Goal: Check status: Check status

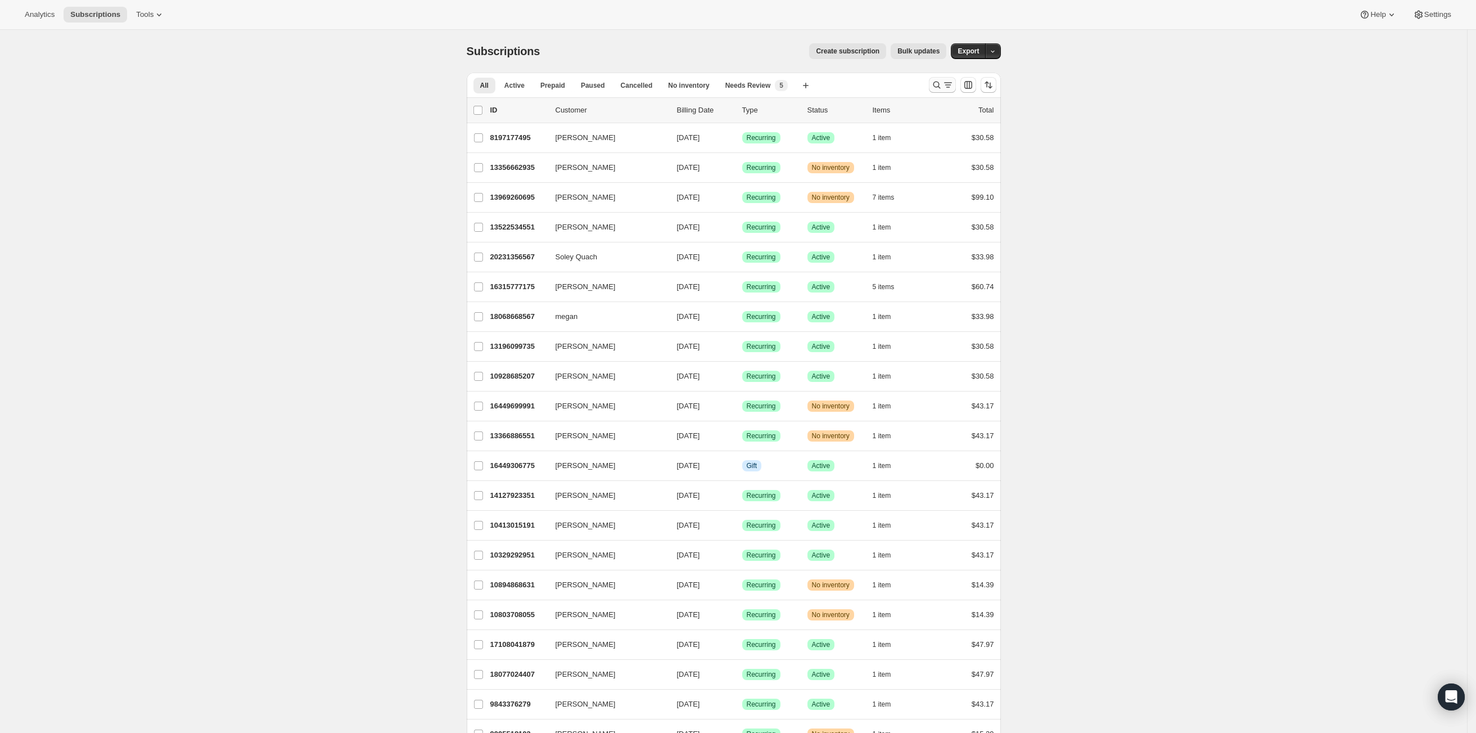
click at [938, 85] on icon "Search and filter results" at bounding box center [936, 84] width 11 height 11
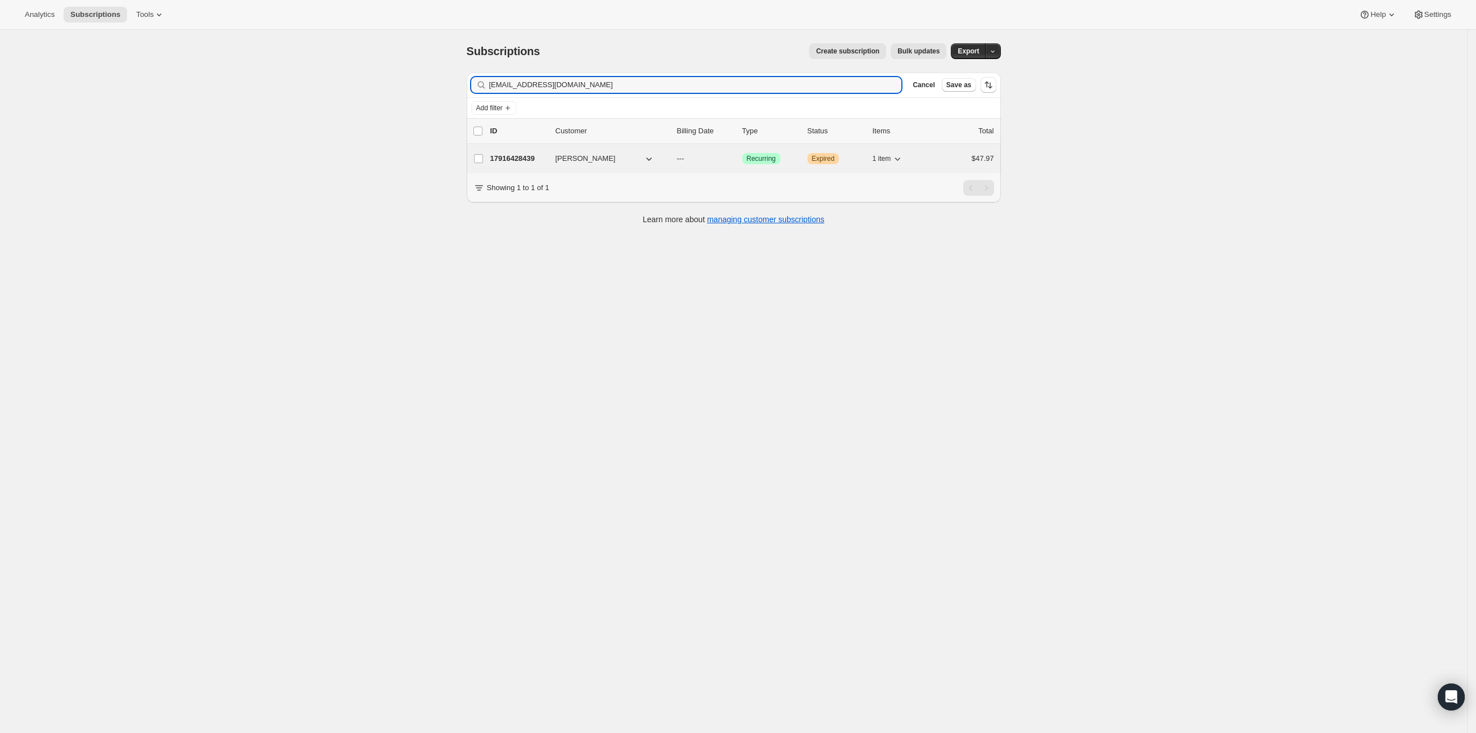
type input "[EMAIL_ADDRESS][DOMAIN_NAME]"
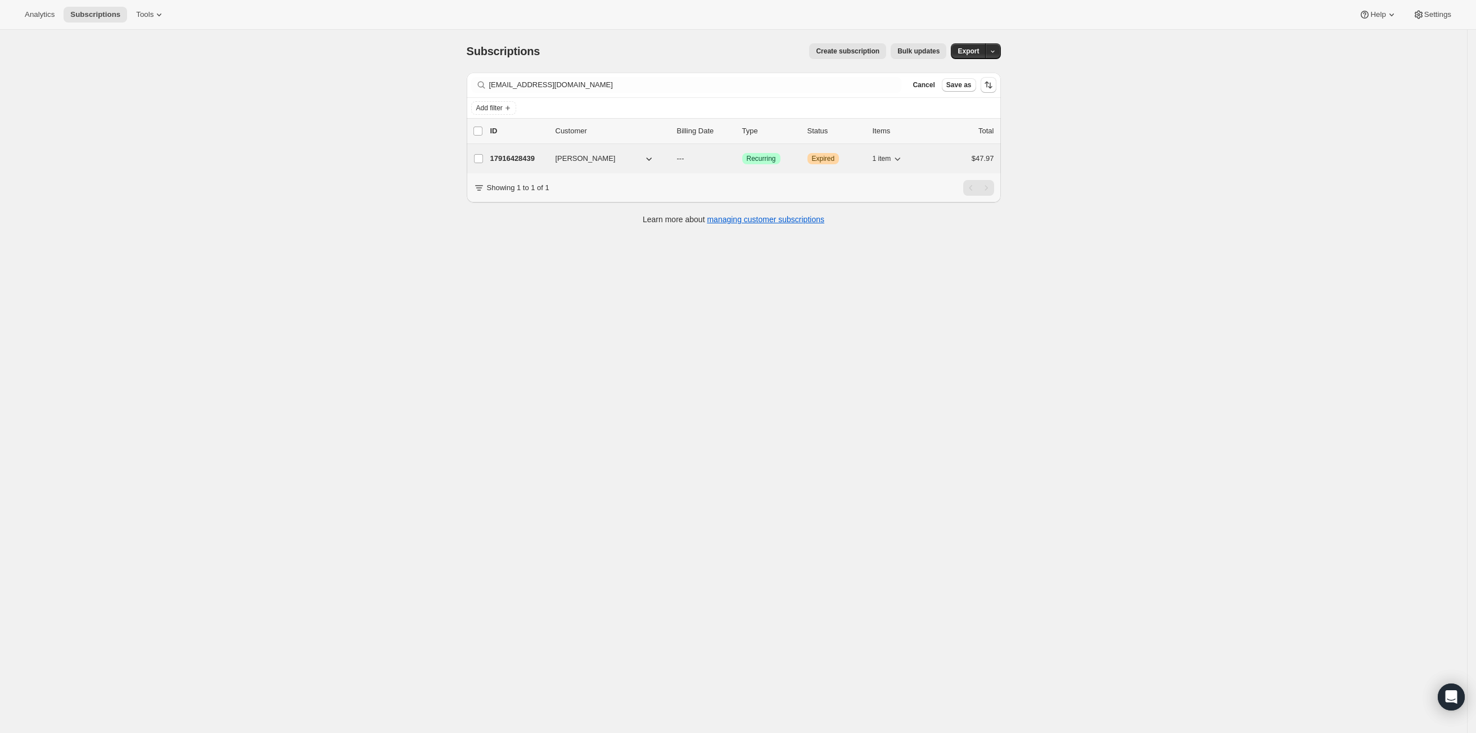
click at [528, 160] on p "17916428439" at bounding box center [518, 158] width 56 height 11
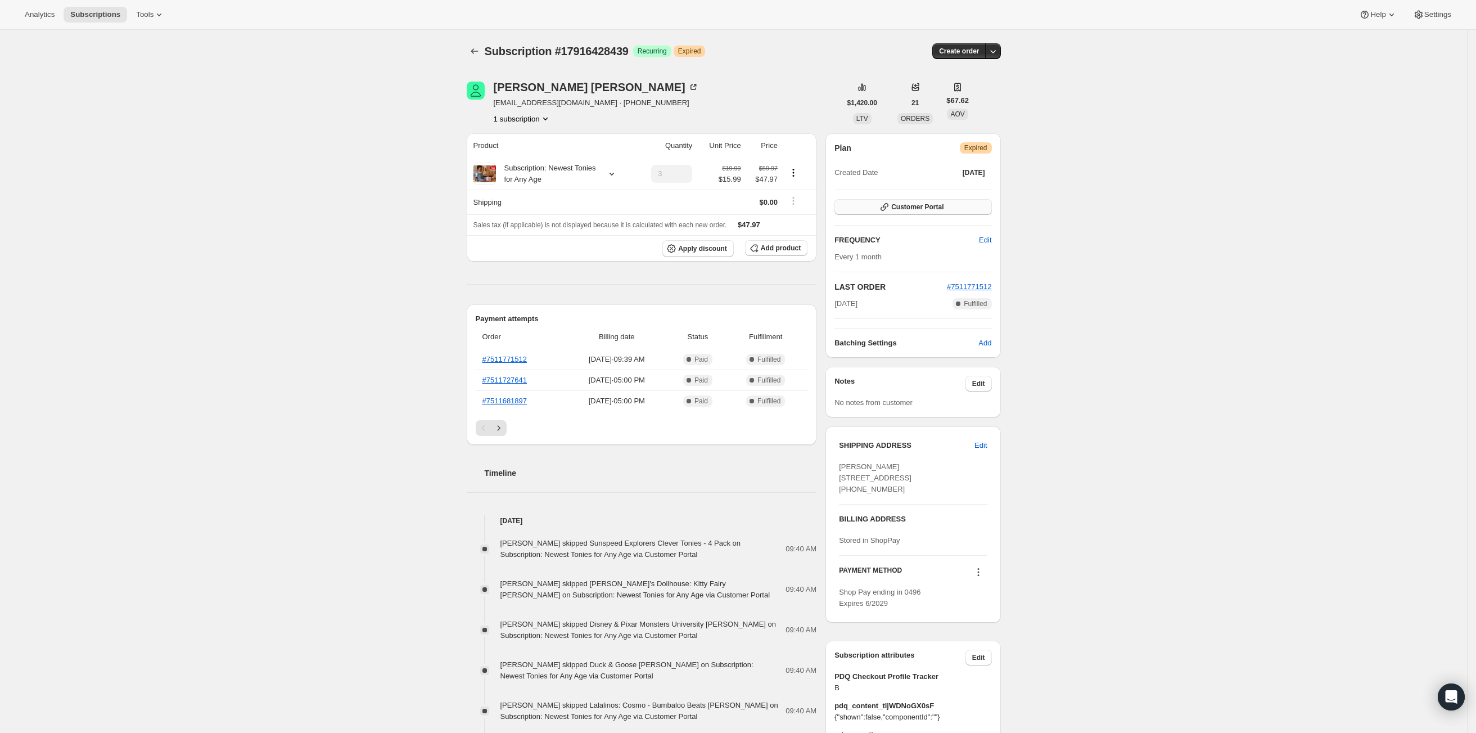
click at [935, 210] on span "Customer Portal" at bounding box center [917, 206] width 52 height 9
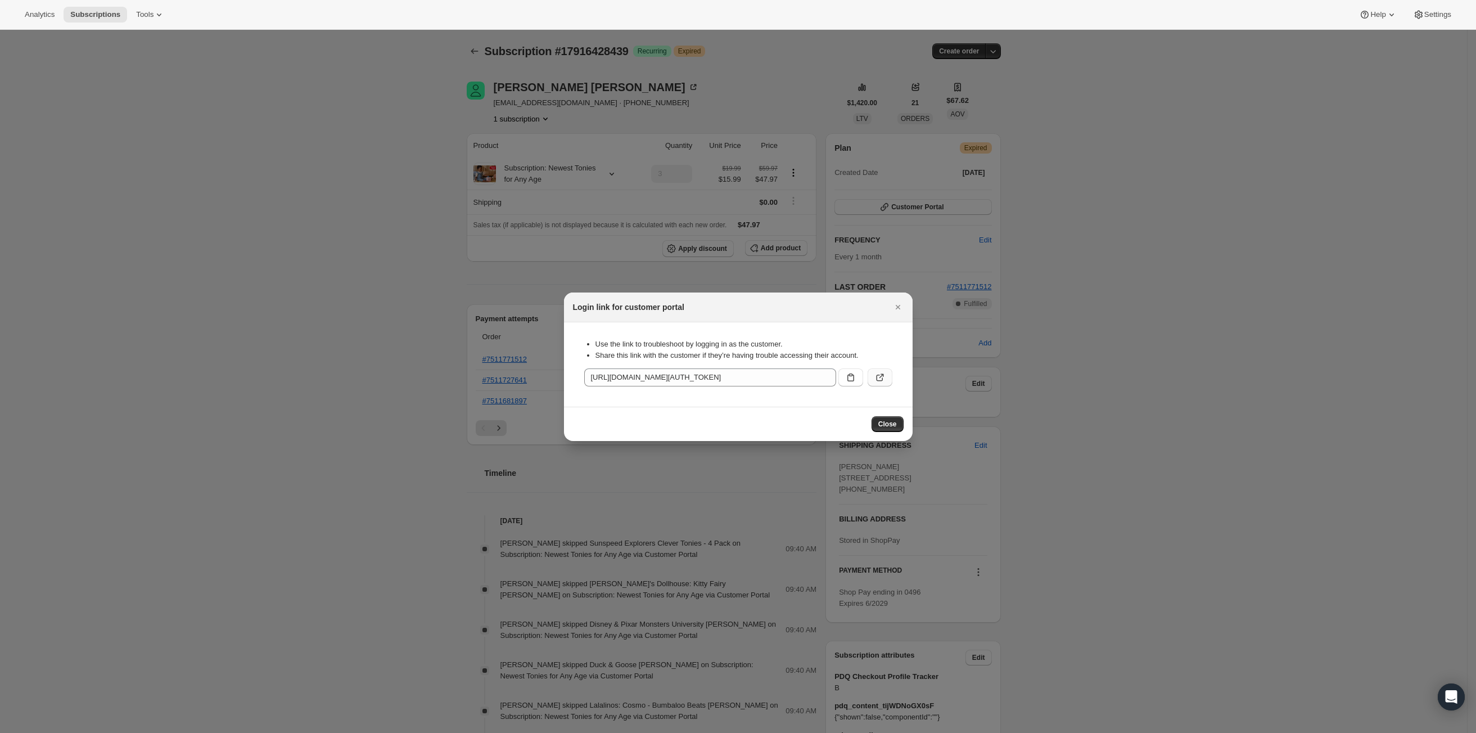
click at [883, 376] on icon ":rc7:" at bounding box center [879, 377] width 11 height 11
click at [380, 354] on div at bounding box center [738, 366] width 1476 height 733
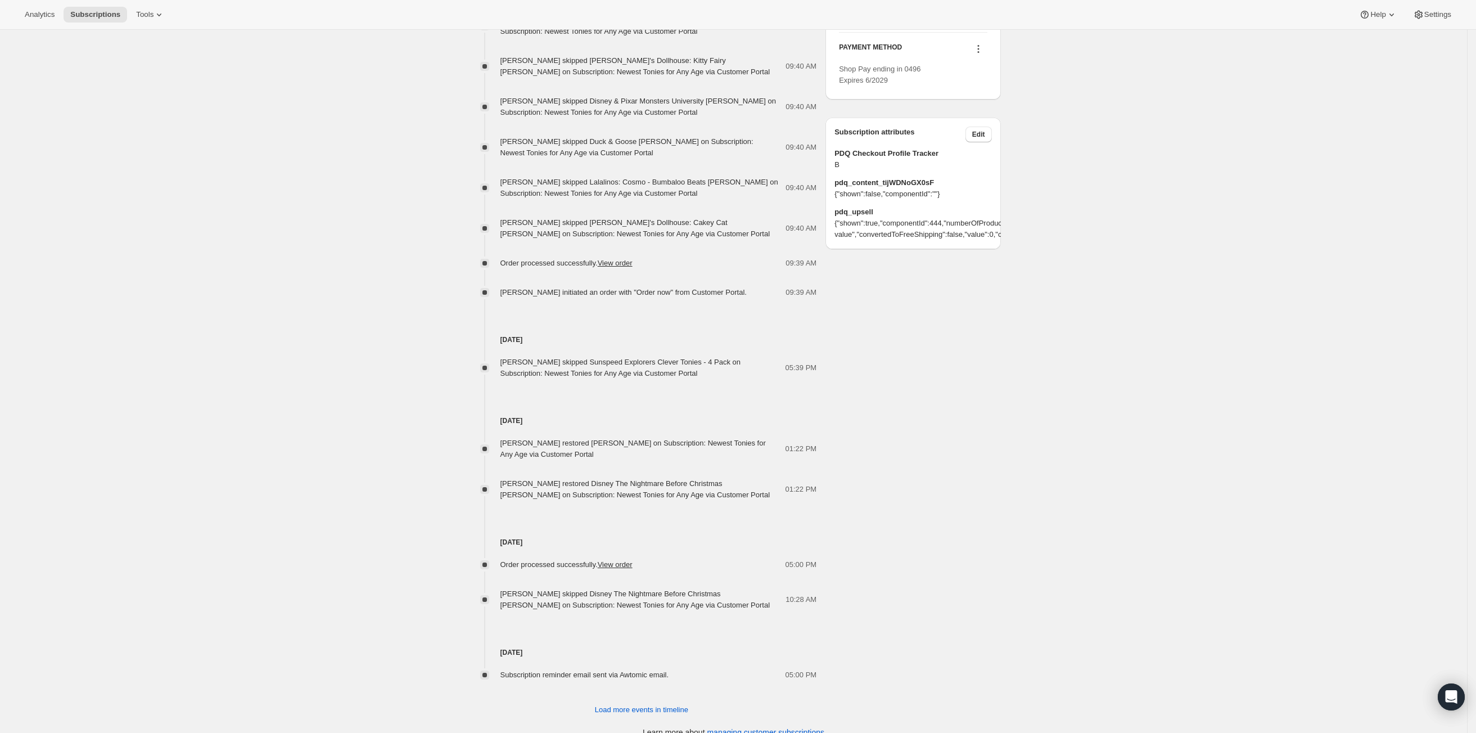
scroll to position [540, 0]
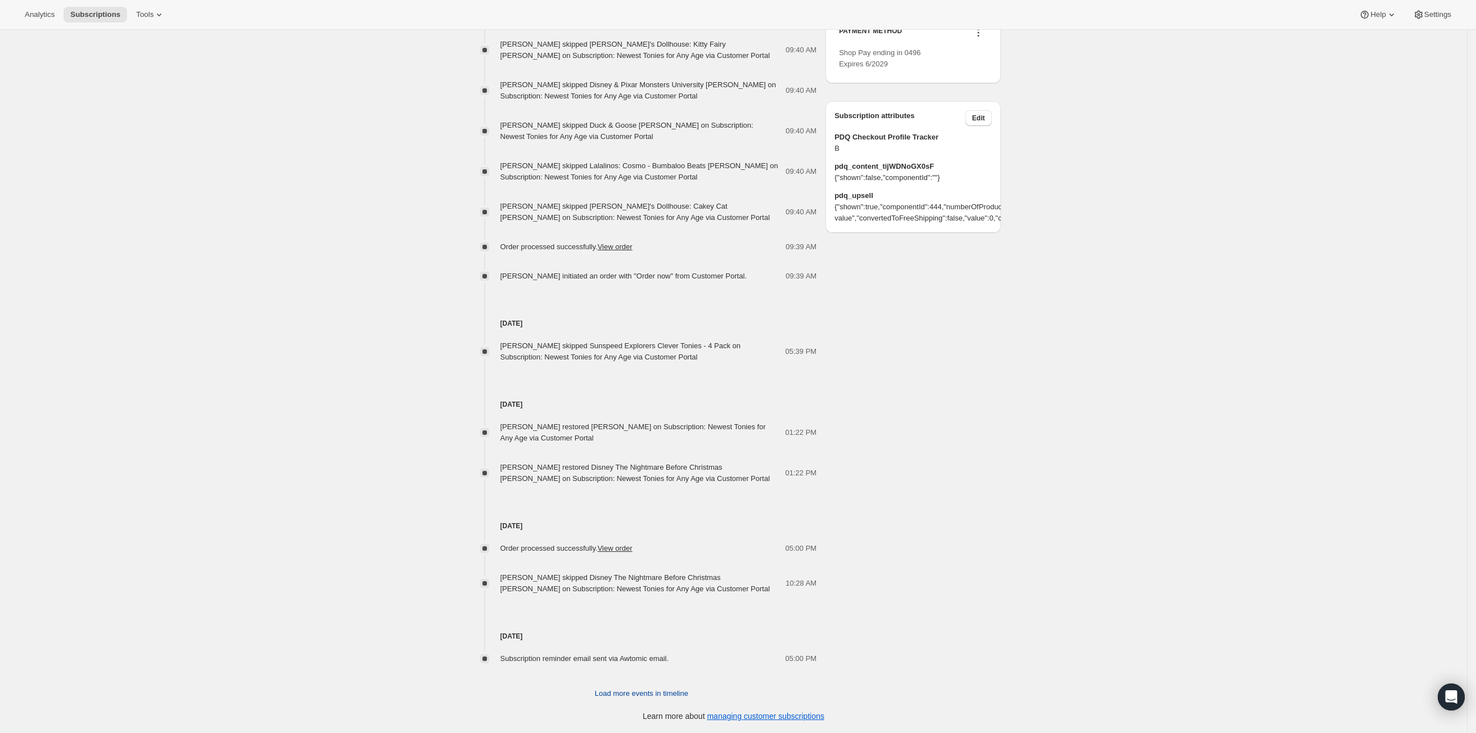
click at [625, 688] on span "Load more events in timeline" at bounding box center [641, 693] width 93 height 11
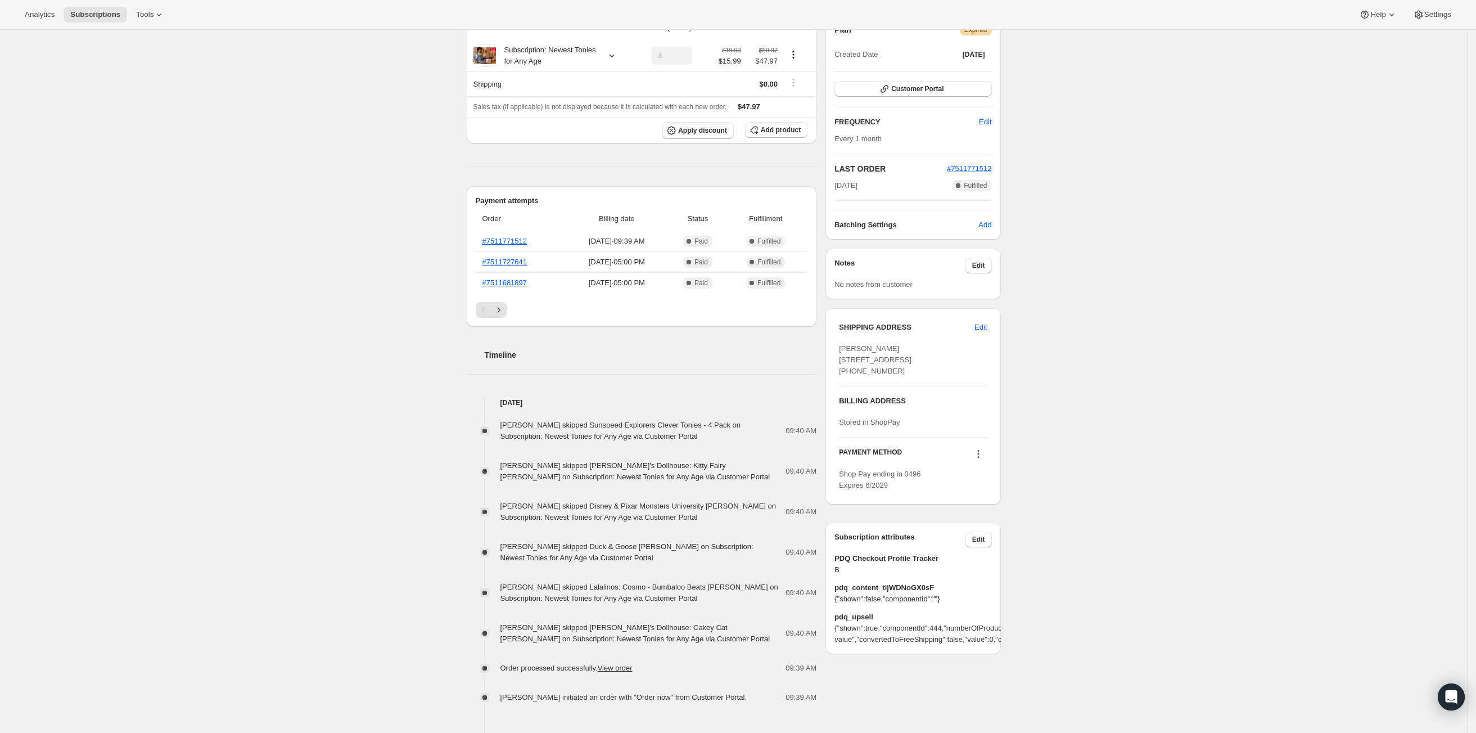
scroll to position [0, 0]
